Goal: Navigation & Orientation: Find specific page/section

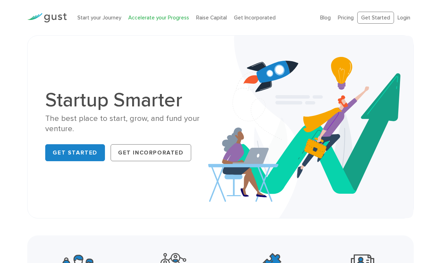
click at [131, 16] on link "Accelerate your Progress" at bounding box center [158, 17] width 61 height 6
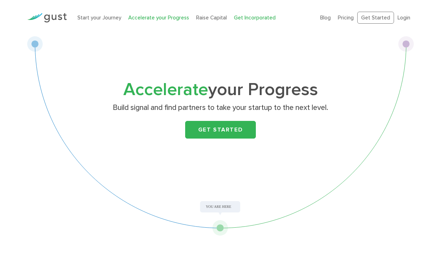
click at [241, 19] on link "Get Incorporated" at bounding box center [255, 17] width 42 height 6
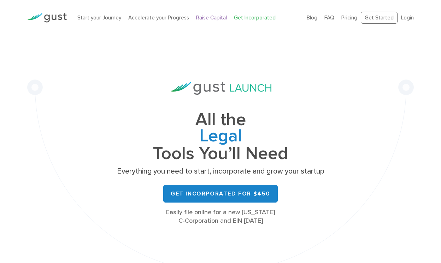
click at [209, 19] on link "Raise Capital" at bounding box center [211, 17] width 31 height 6
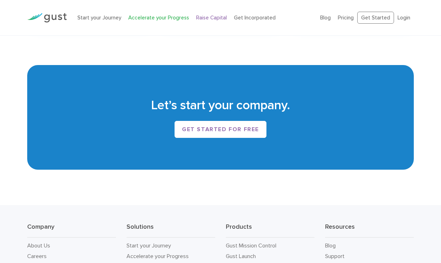
scroll to position [1013, 0]
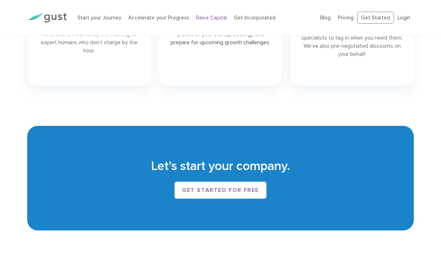
click at [405, 22] on ul "Blog FAQ Pricing Get Started Login Login" at bounding box center [367, 18] width 94 height 12
click at [404, 19] on link "Login" at bounding box center [403, 17] width 13 height 6
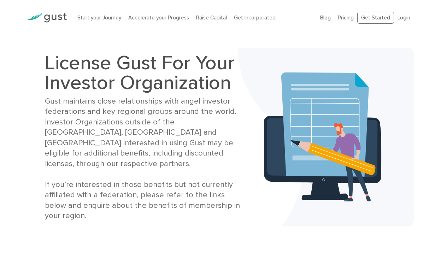
click at [149, 14] on li "Accelerate your Progress" at bounding box center [158, 18] width 61 height 8
click at [151, 16] on link "Accelerate your Progress" at bounding box center [158, 17] width 61 height 6
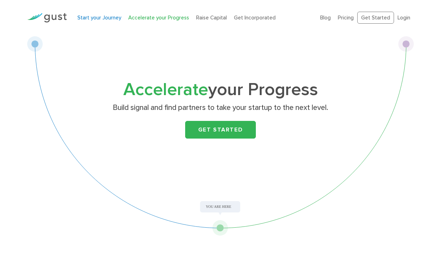
click at [94, 19] on link "Start your Journey" at bounding box center [99, 17] width 44 height 6
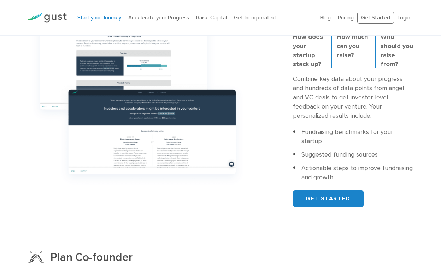
scroll to position [290, 0]
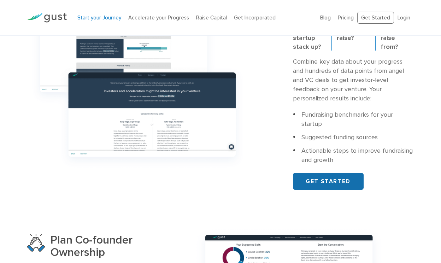
click at [310, 177] on link "GET STARTED" at bounding box center [328, 181] width 71 height 17
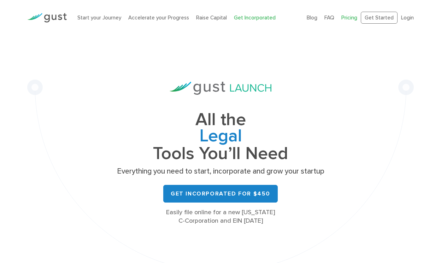
click at [344, 19] on link "Pricing" at bounding box center [349, 17] width 16 height 6
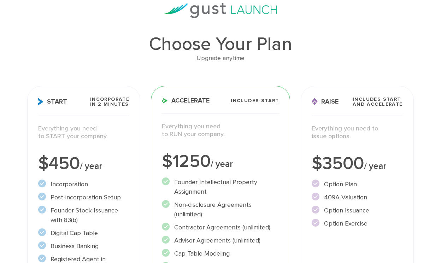
scroll to position [17, 0]
